Goal: Find specific page/section: Find specific page/section

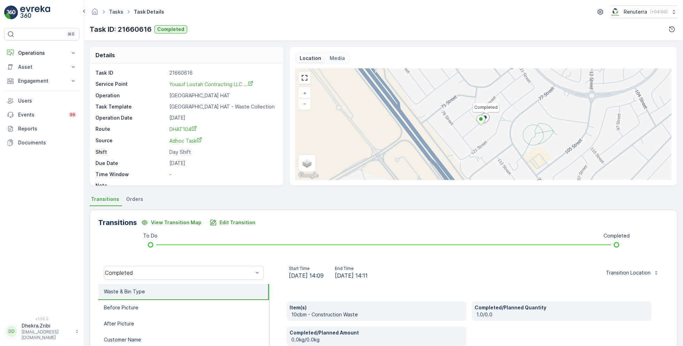
click at [110, 10] on link "Tasks" at bounding box center [116, 12] width 14 height 6
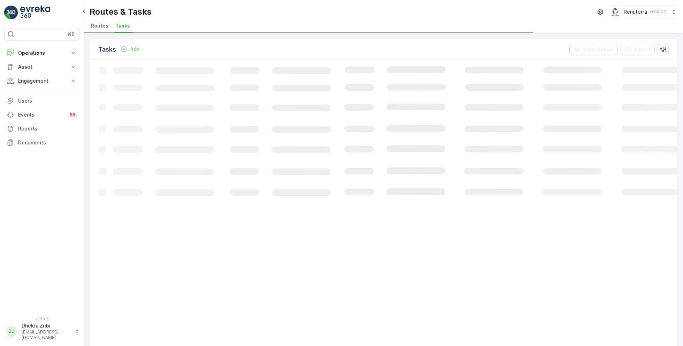
click at [106, 22] on span "Routes" at bounding box center [99, 25] width 17 height 7
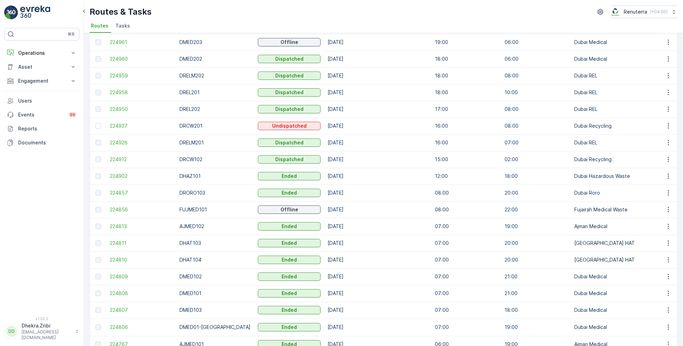
scroll to position [71, 0]
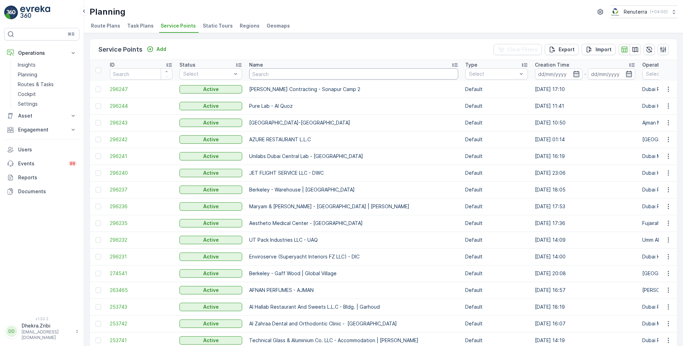
click at [302, 75] on input "text" at bounding box center [353, 73] width 209 height 11
